Goal: Task Accomplishment & Management: Use online tool/utility

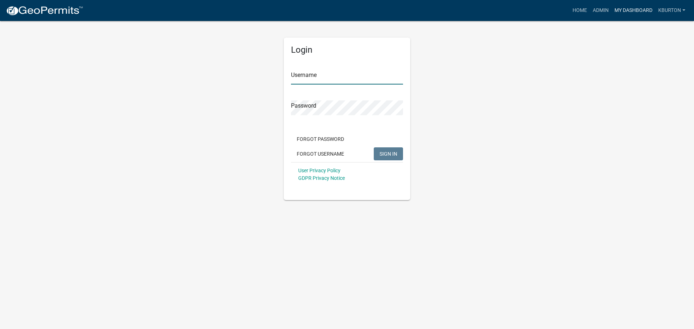
type input "kburton"
click at [633, 9] on link "My Dashboard" at bounding box center [634, 11] width 44 height 14
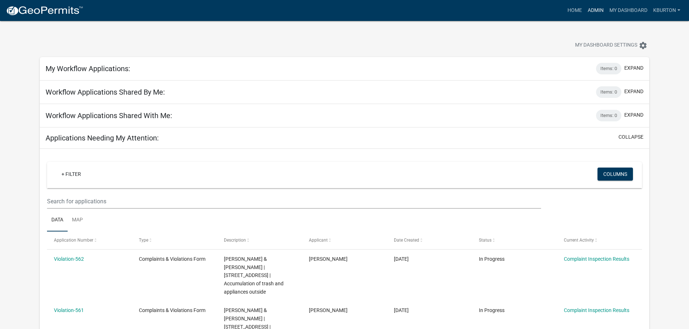
click at [598, 14] on link "Admin" at bounding box center [596, 11] width 22 height 14
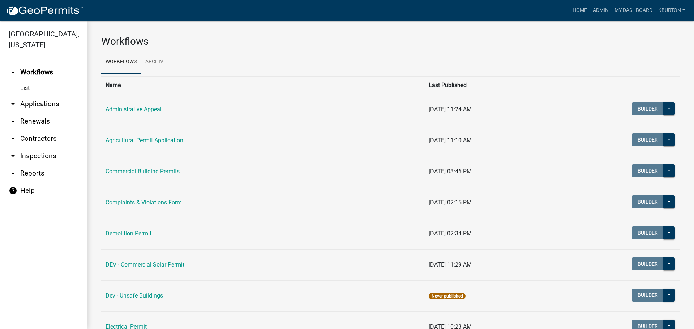
click at [40, 148] on link "arrow_drop_down Inspections" at bounding box center [43, 156] width 87 height 17
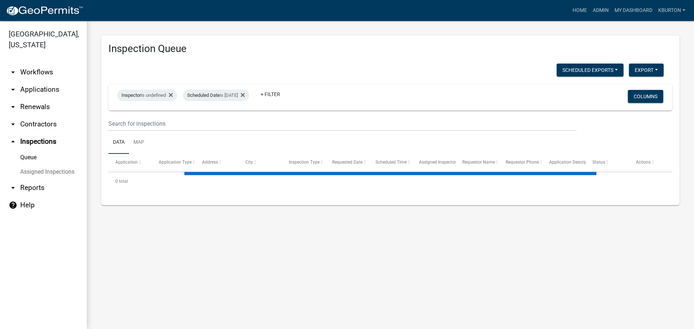
select select "1: 25"
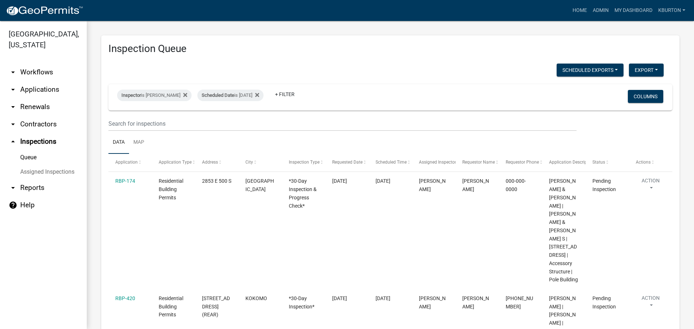
click at [52, 165] on link "Assigned Inspections" at bounding box center [43, 172] width 87 height 14
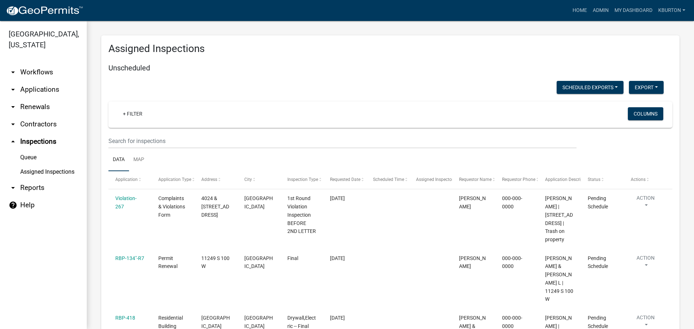
click at [29, 150] on link "Queue" at bounding box center [43, 157] width 87 height 14
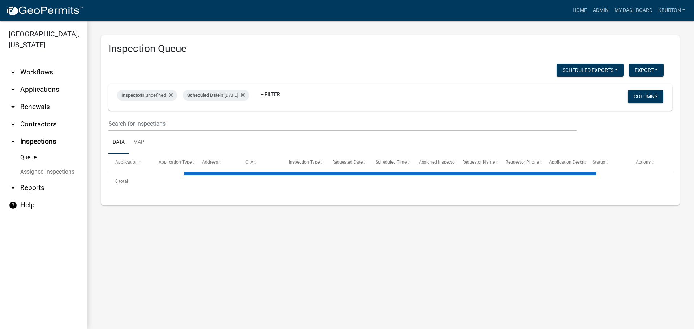
select select "1: 25"
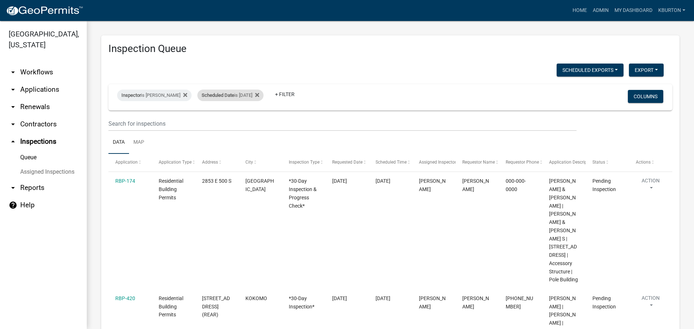
click at [242, 94] on div "Scheduled Date is [DATE]" at bounding box center [230, 96] width 66 height 12
click at [253, 121] on input "[DATE]" at bounding box center [231, 122] width 51 height 15
type input "[DATE]"
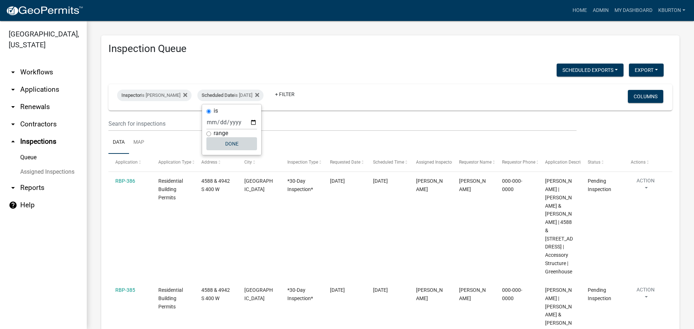
click at [231, 143] on button "Done" at bounding box center [231, 143] width 51 height 13
click at [633, 94] on button "Columns" at bounding box center [645, 96] width 35 height 13
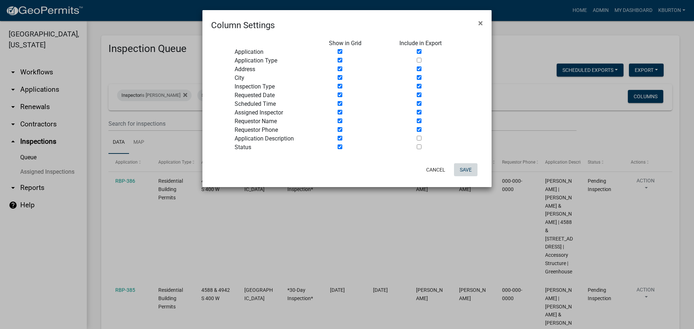
click at [466, 171] on button "Save" at bounding box center [465, 169] width 23 height 13
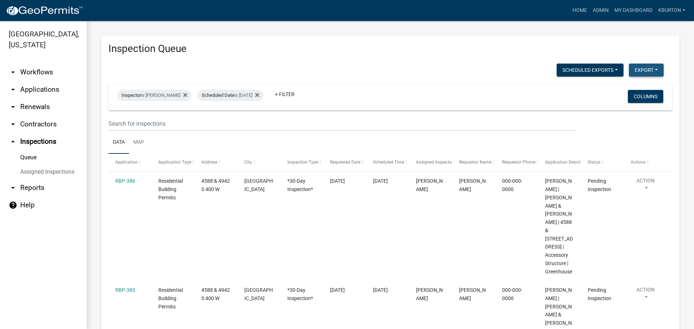
click at [644, 71] on button "Export" at bounding box center [646, 70] width 35 height 13
click at [624, 89] on button "Excel Format (.xlsx)" at bounding box center [630, 88] width 68 height 17
